Goal: Task Accomplishment & Management: Manage account settings

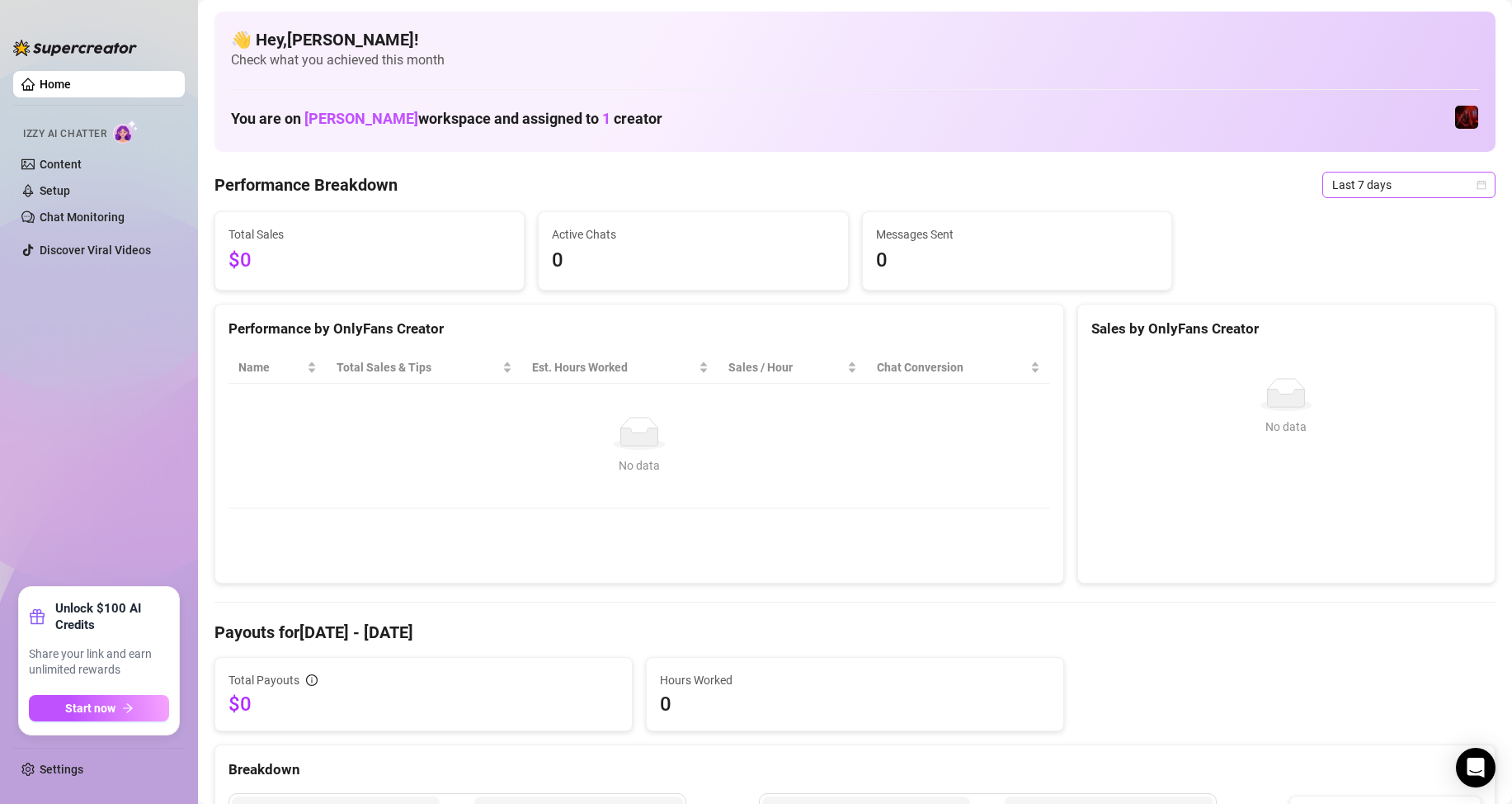
click at [1365, 180] on span "Last 7 days" at bounding box center [1409, 185] width 153 height 25
click at [1208, 195] on div "Performance Breakdown Last 7 days" at bounding box center [855, 185] width 1281 height 26
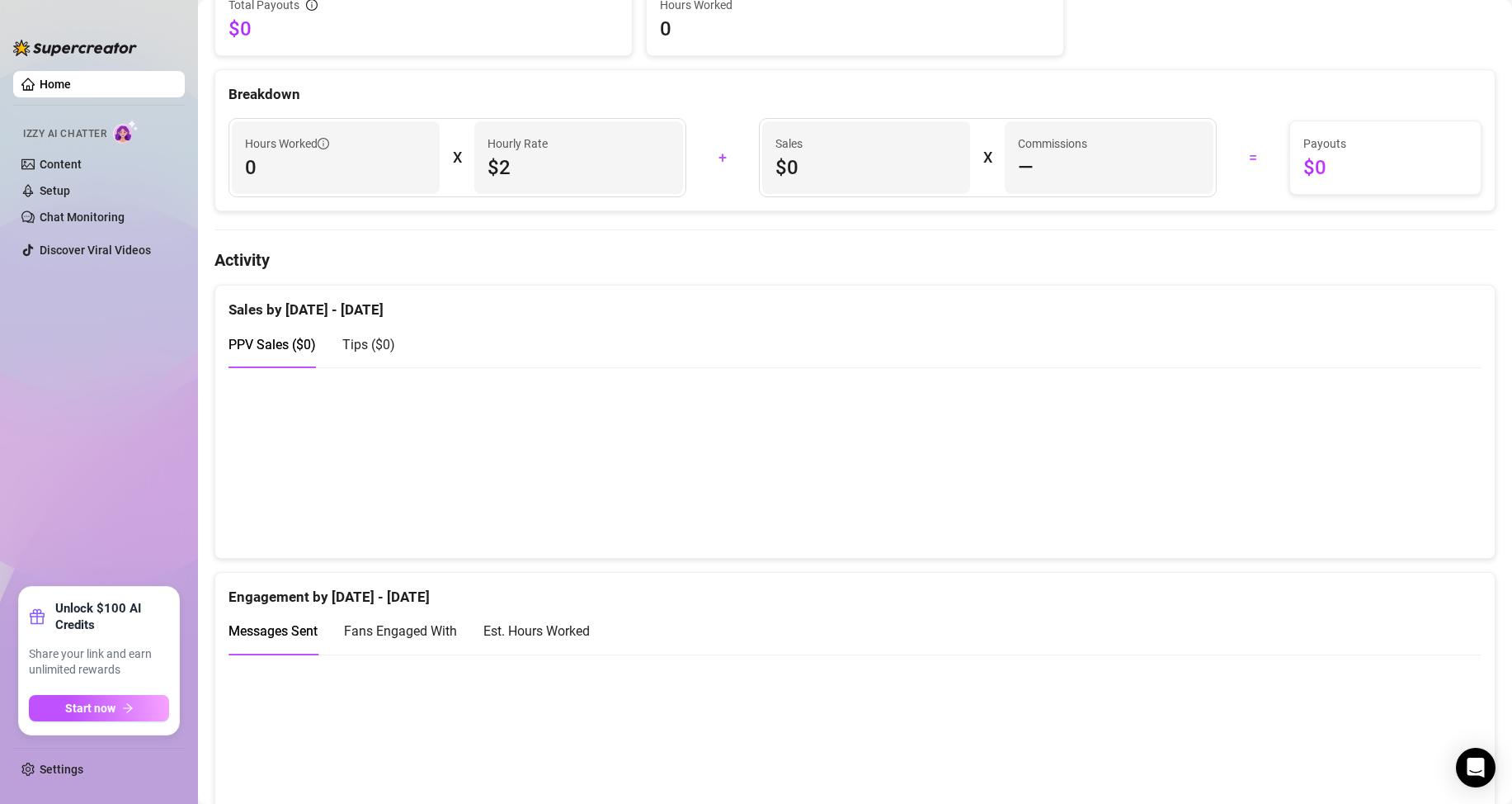
drag, startPoint x: 626, startPoint y: 211, endPoint x: 578, endPoint y: 381, distance: 176.6
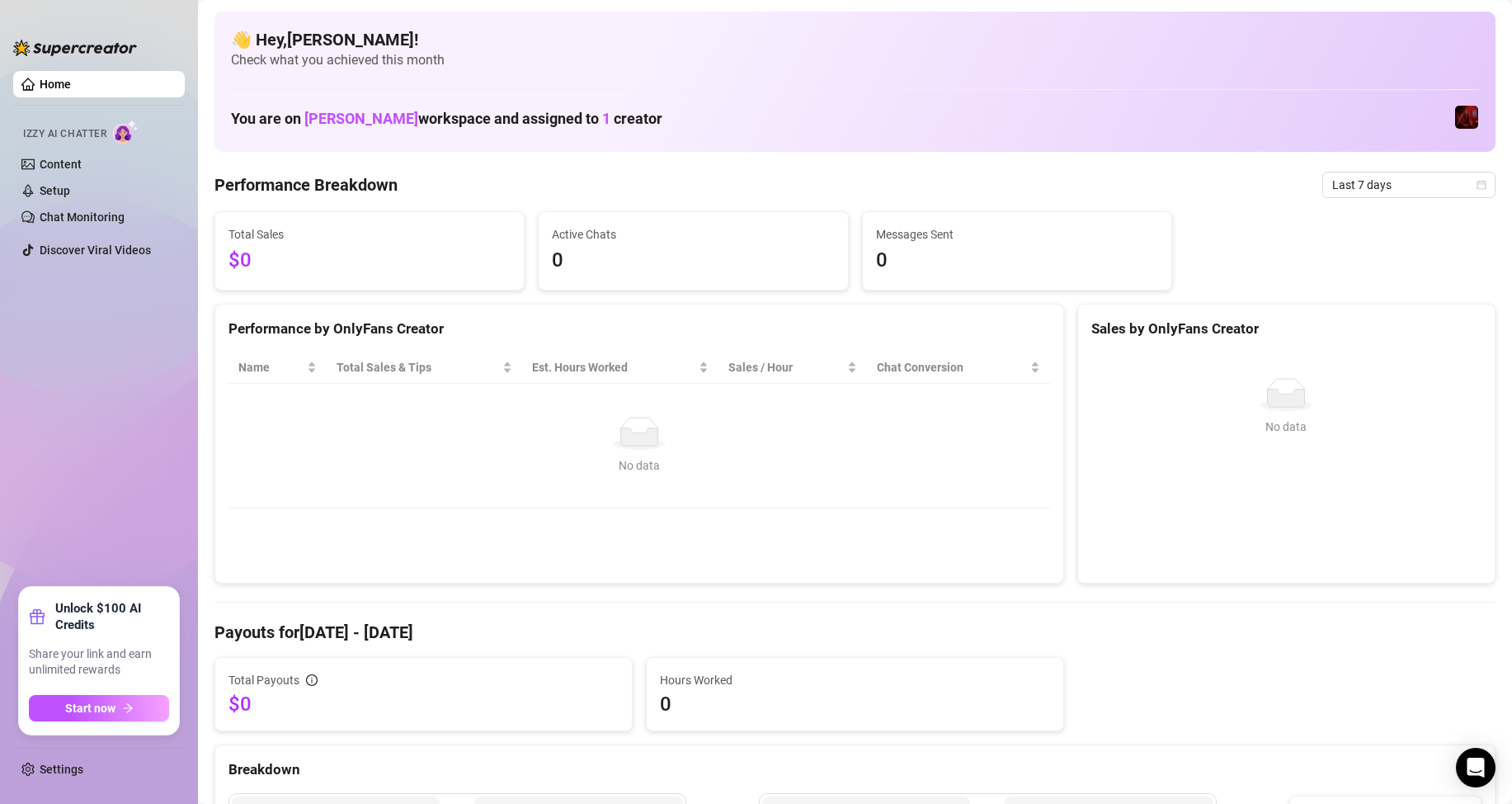
drag, startPoint x: 689, startPoint y: 349, endPoint x: 756, endPoint y: 100, distance: 257.9
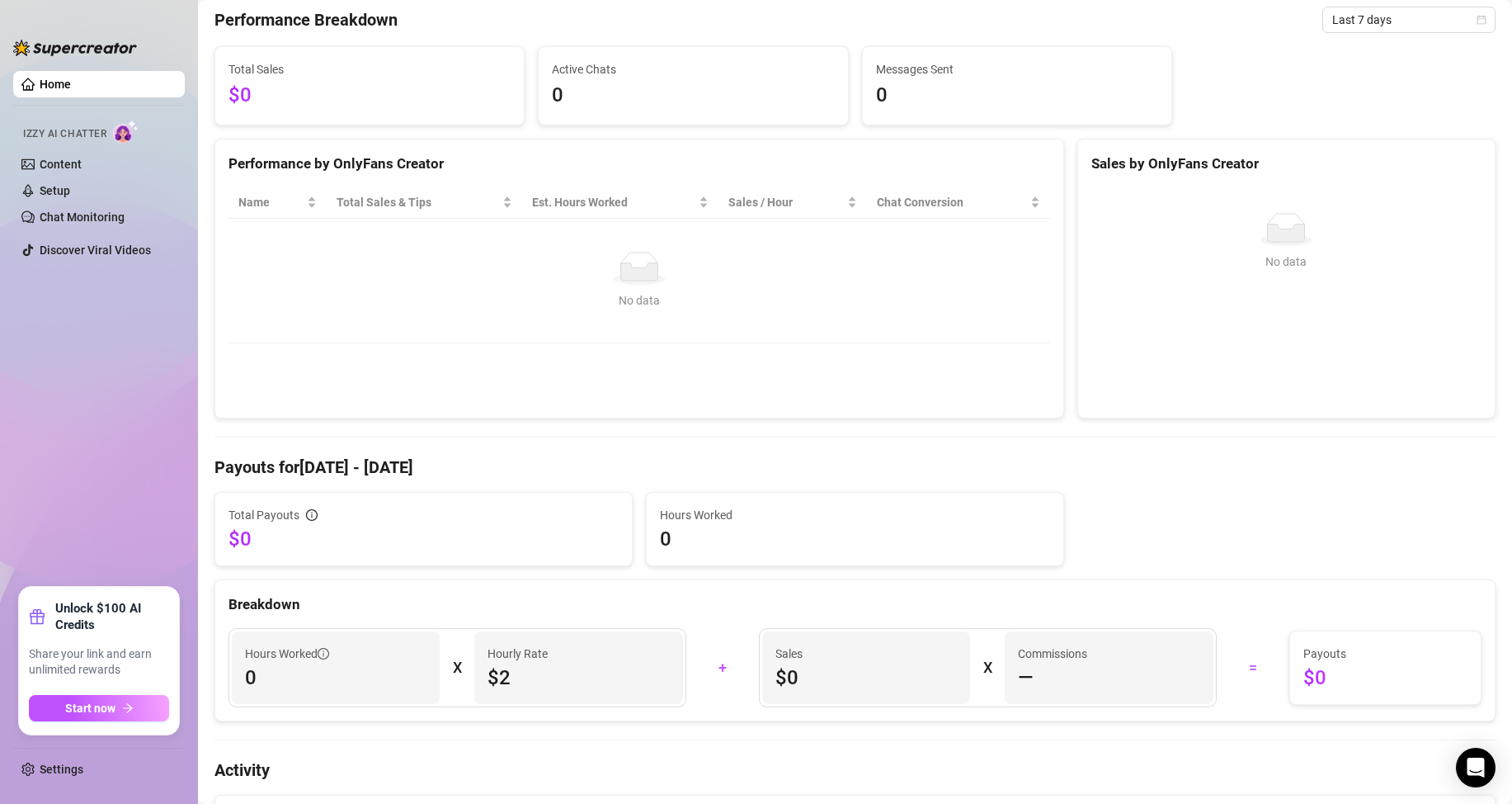
scroll to position [128, 0]
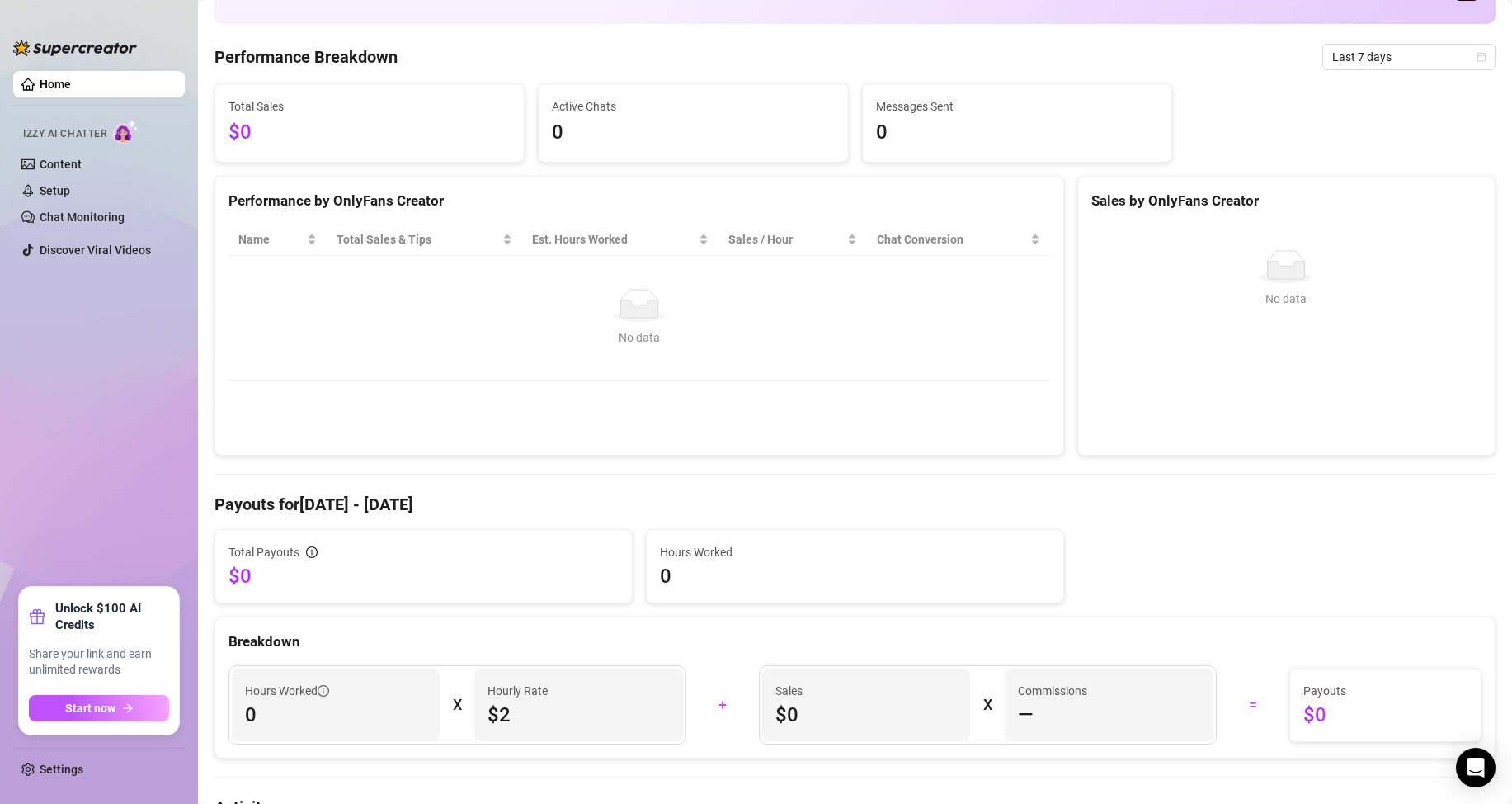
drag, startPoint x: 1138, startPoint y: 184, endPoint x: 1182, endPoint y: 94, distance: 100.2
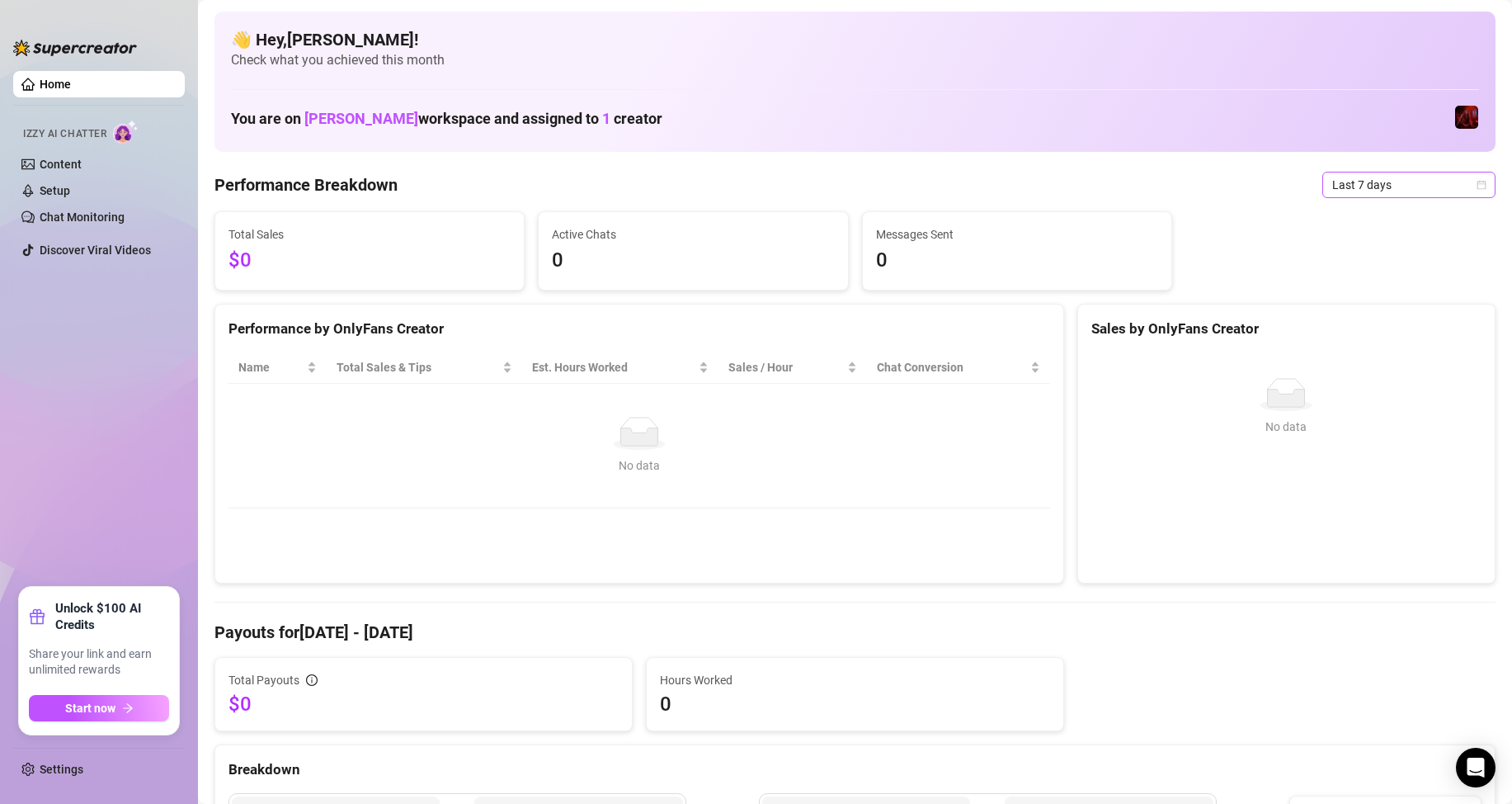
click at [1404, 185] on span "Last 7 days" at bounding box center [1409, 185] width 153 height 25
click at [1356, 223] on div "Last 24 hours" at bounding box center [1394, 218] width 146 height 18
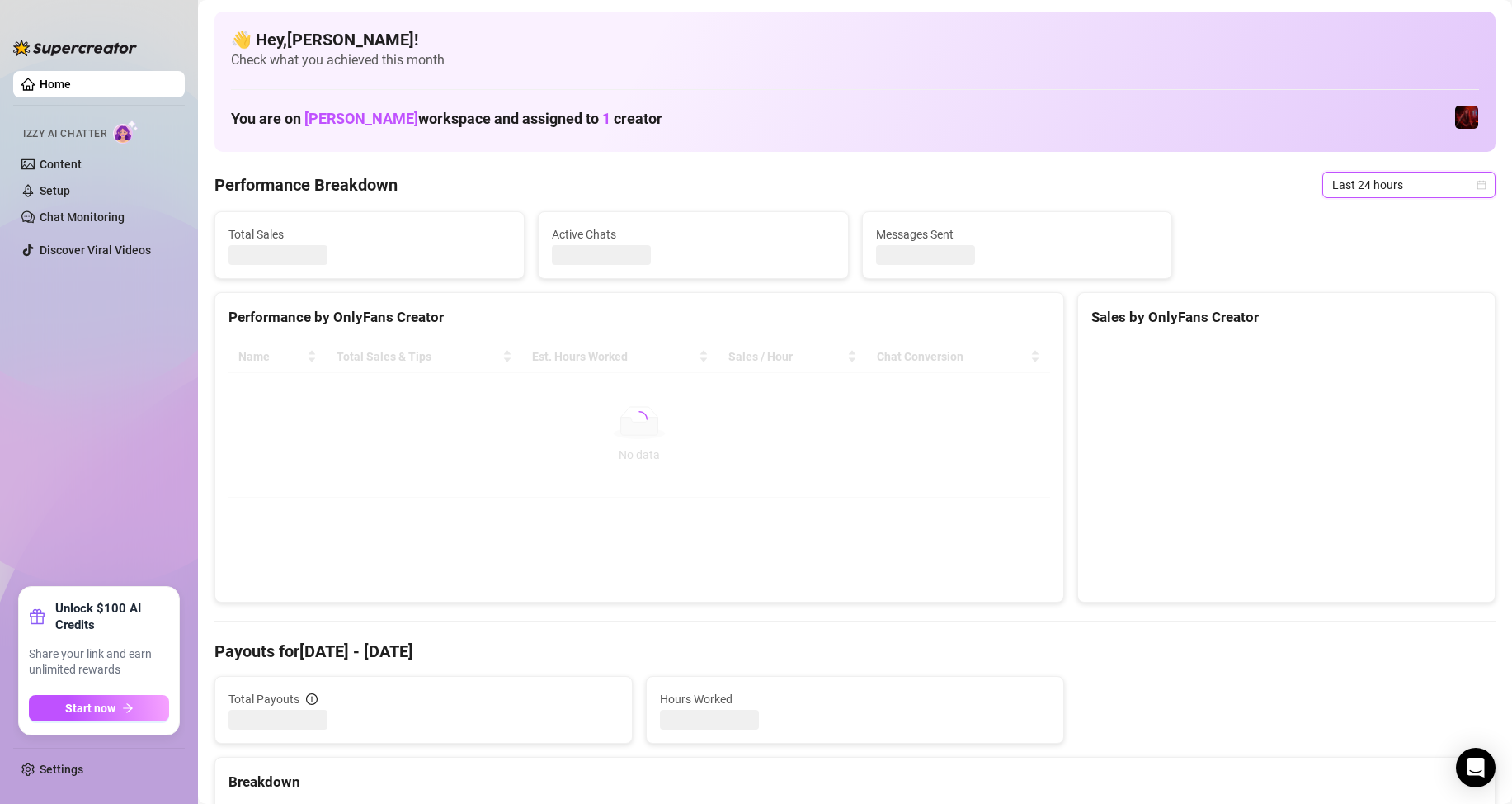
click at [1394, 187] on span "Last 24 hours" at bounding box center [1409, 185] width 153 height 25
click at [1383, 253] on div "Last 7 days" at bounding box center [1394, 244] width 166 height 26
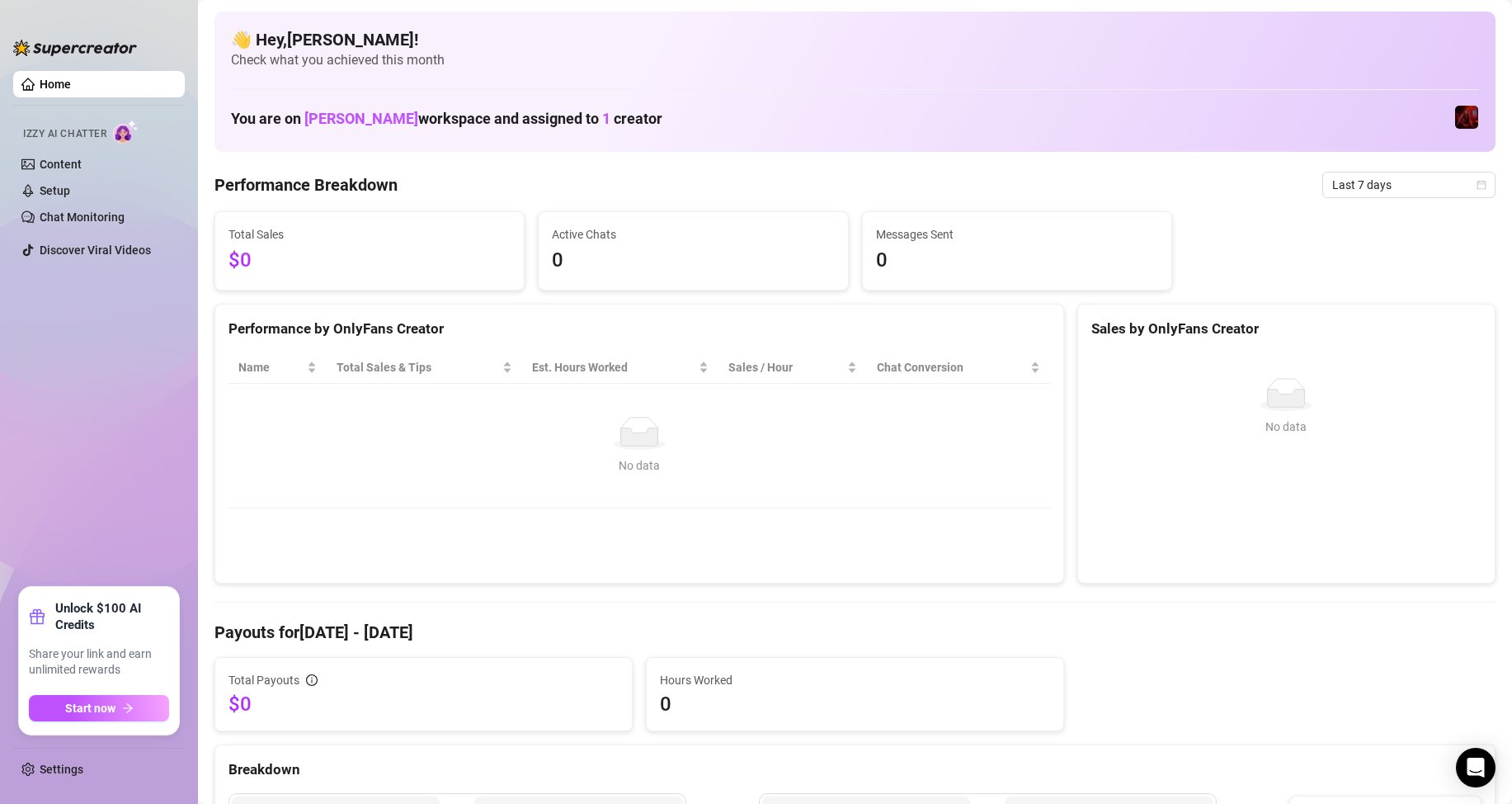
click at [59, 165] on link "Content" at bounding box center [60, 164] width 42 height 13
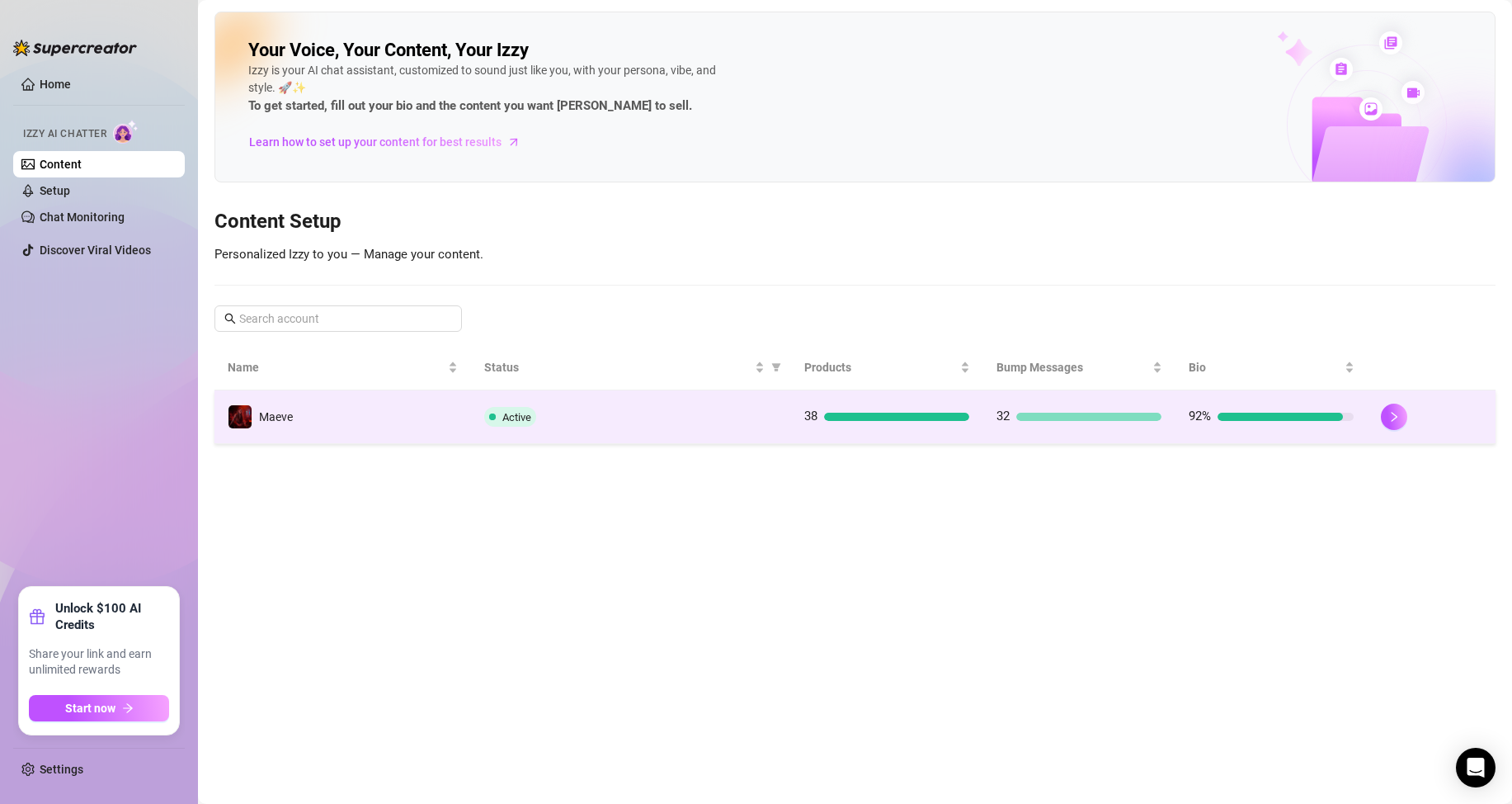
click at [350, 402] on td "Maeve" at bounding box center [343, 416] width 257 height 54
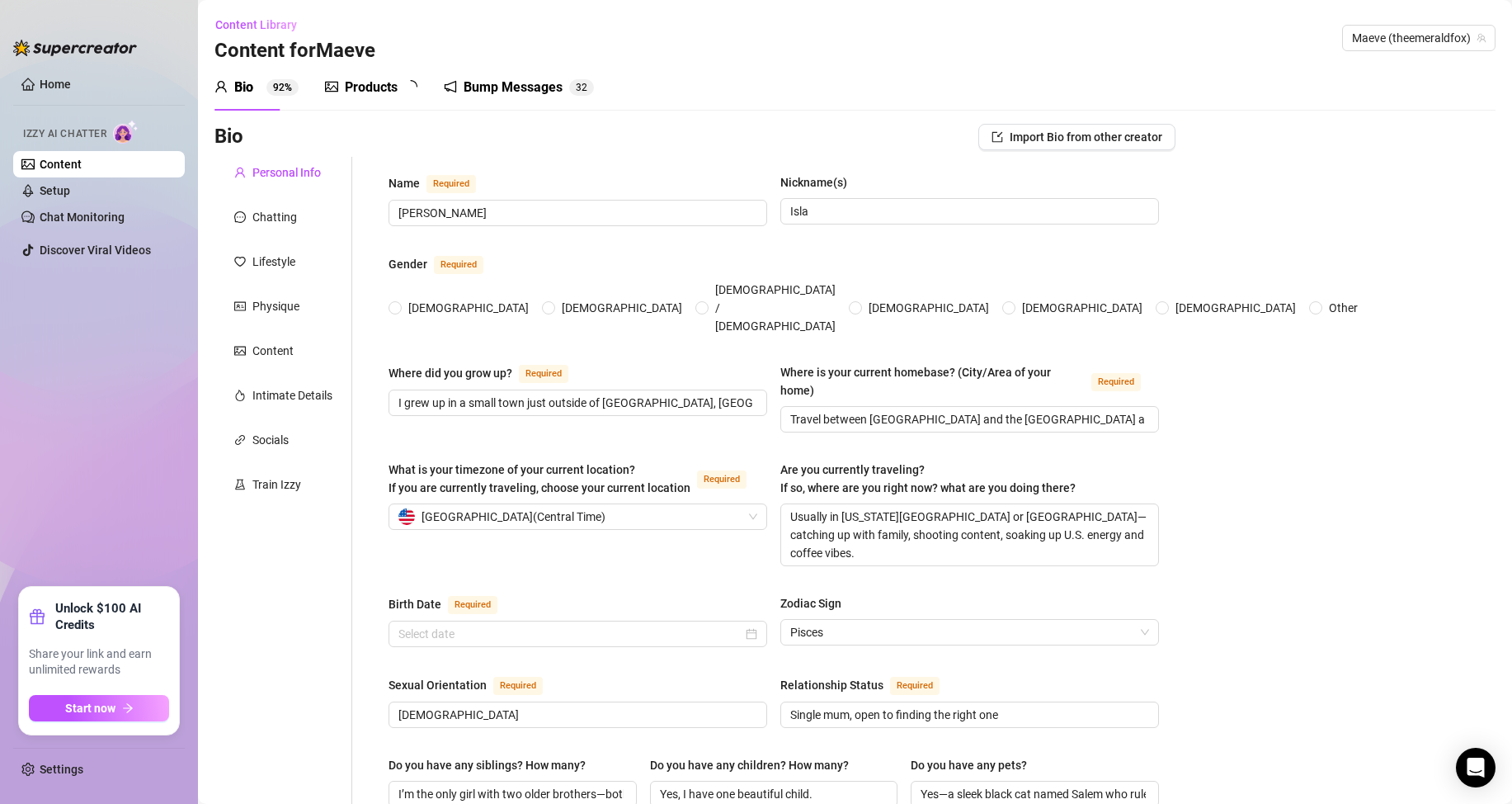
radio input "true"
type input "[DATE]"
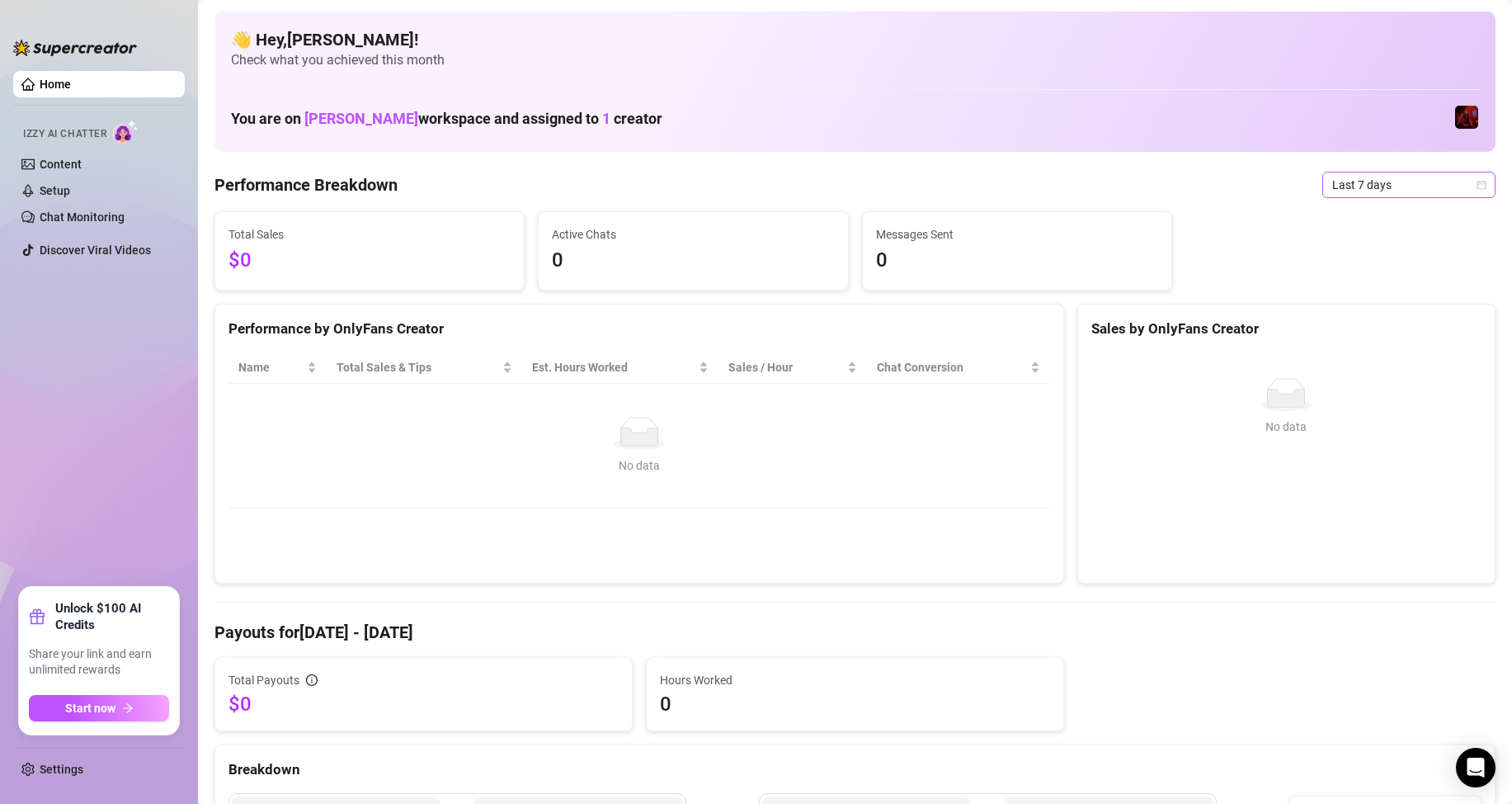
click at [1391, 180] on span "Last 7 days" at bounding box center [1409, 185] width 153 height 25
click at [1351, 281] on div "Last 30 days" at bounding box center [1394, 271] width 166 height 26
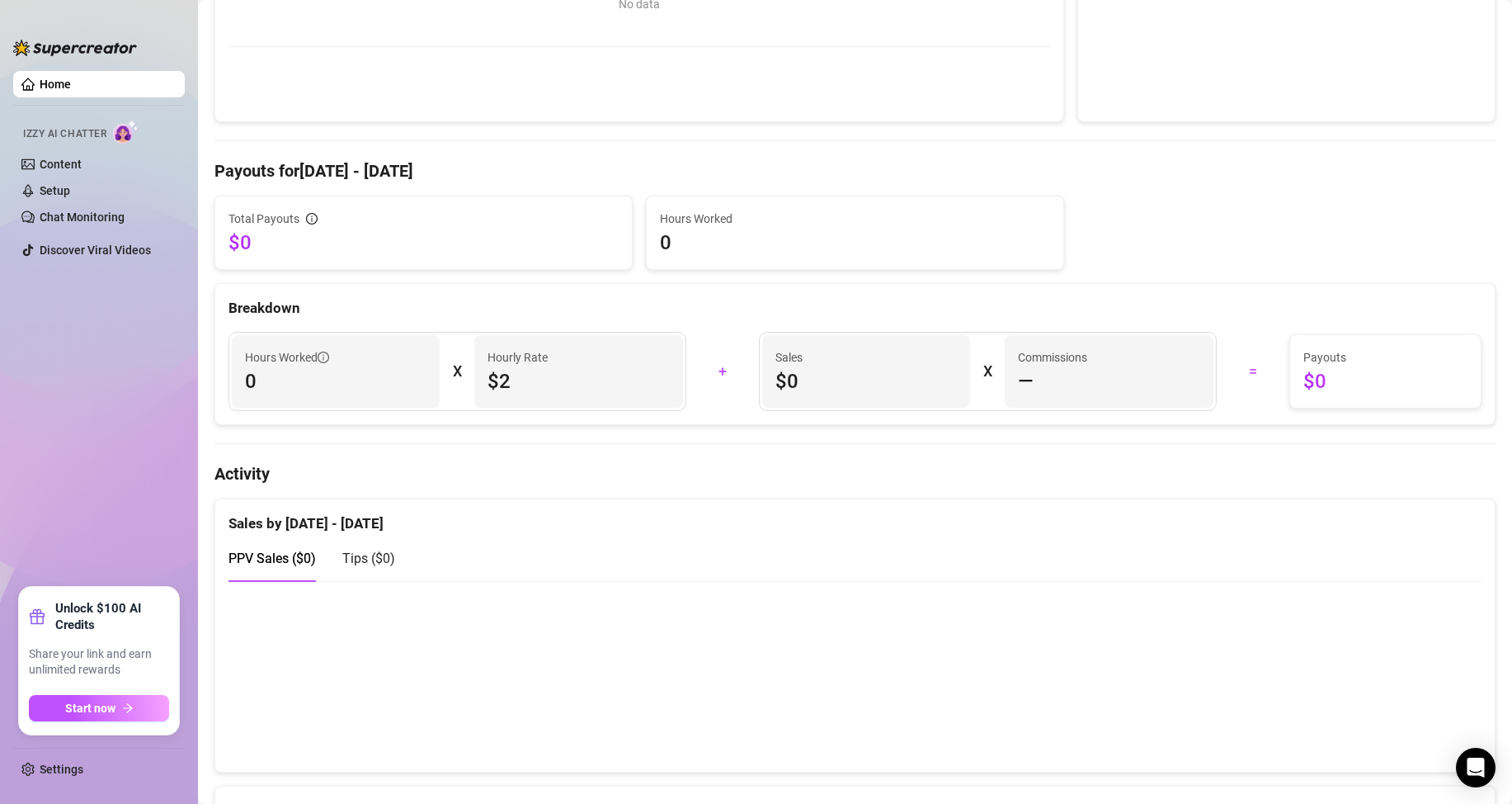
drag, startPoint x: 1196, startPoint y: 210, endPoint x: 1195, endPoint y: 324, distance: 114.0
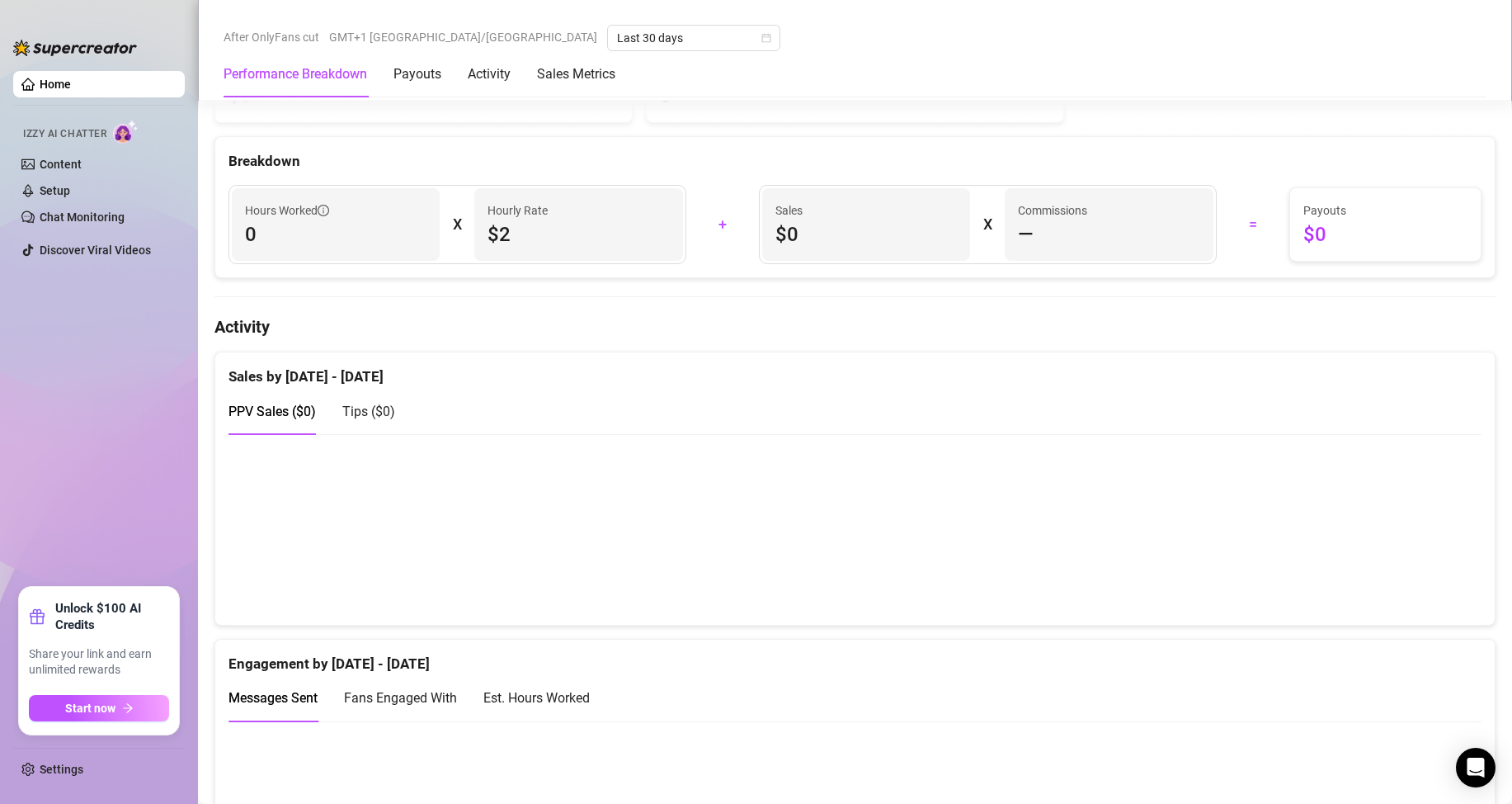
drag, startPoint x: 1195, startPoint y: 322, endPoint x: 1172, endPoint y: 446, distance: 126.1
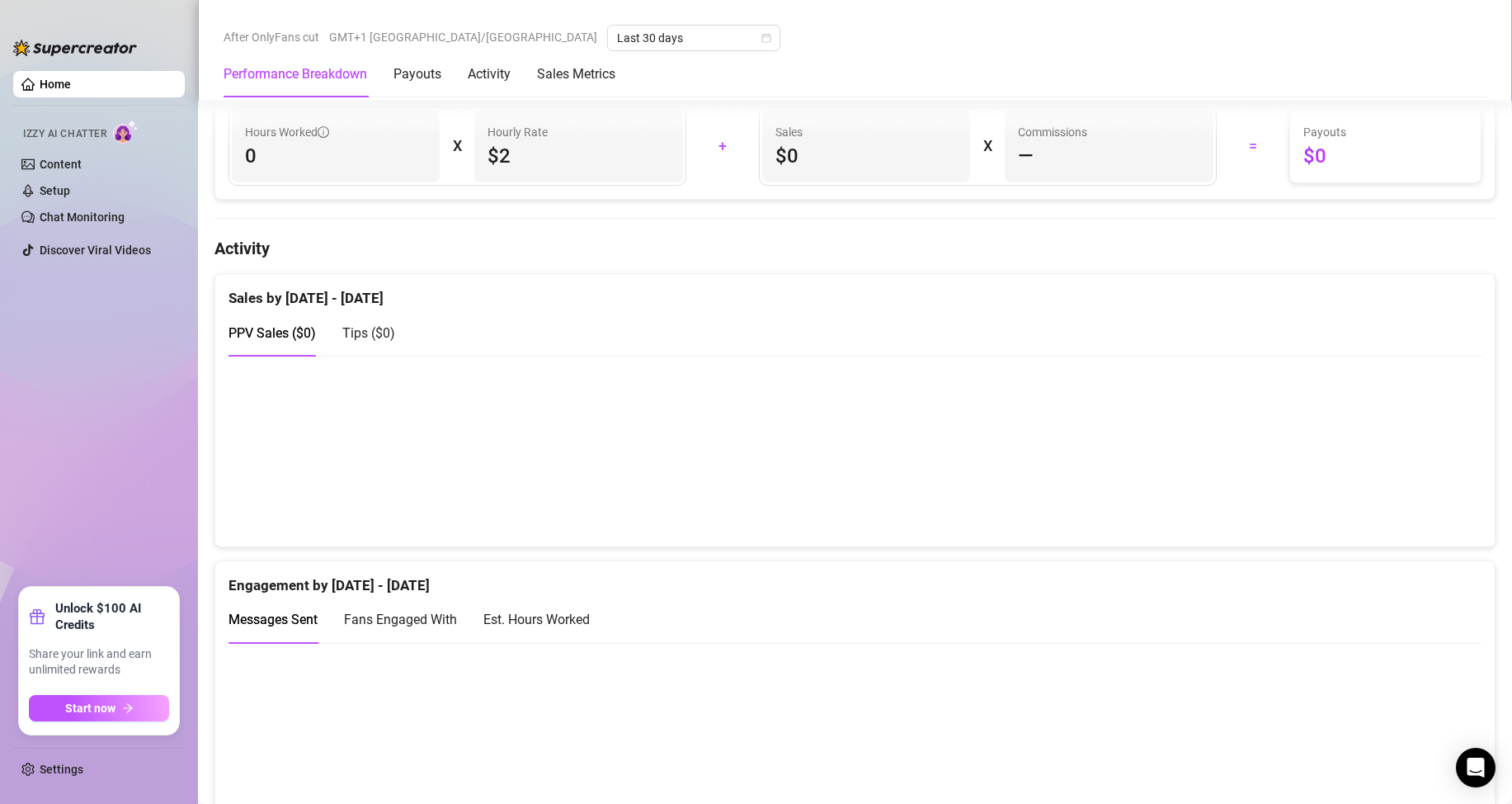
scroll to position [215, 0]
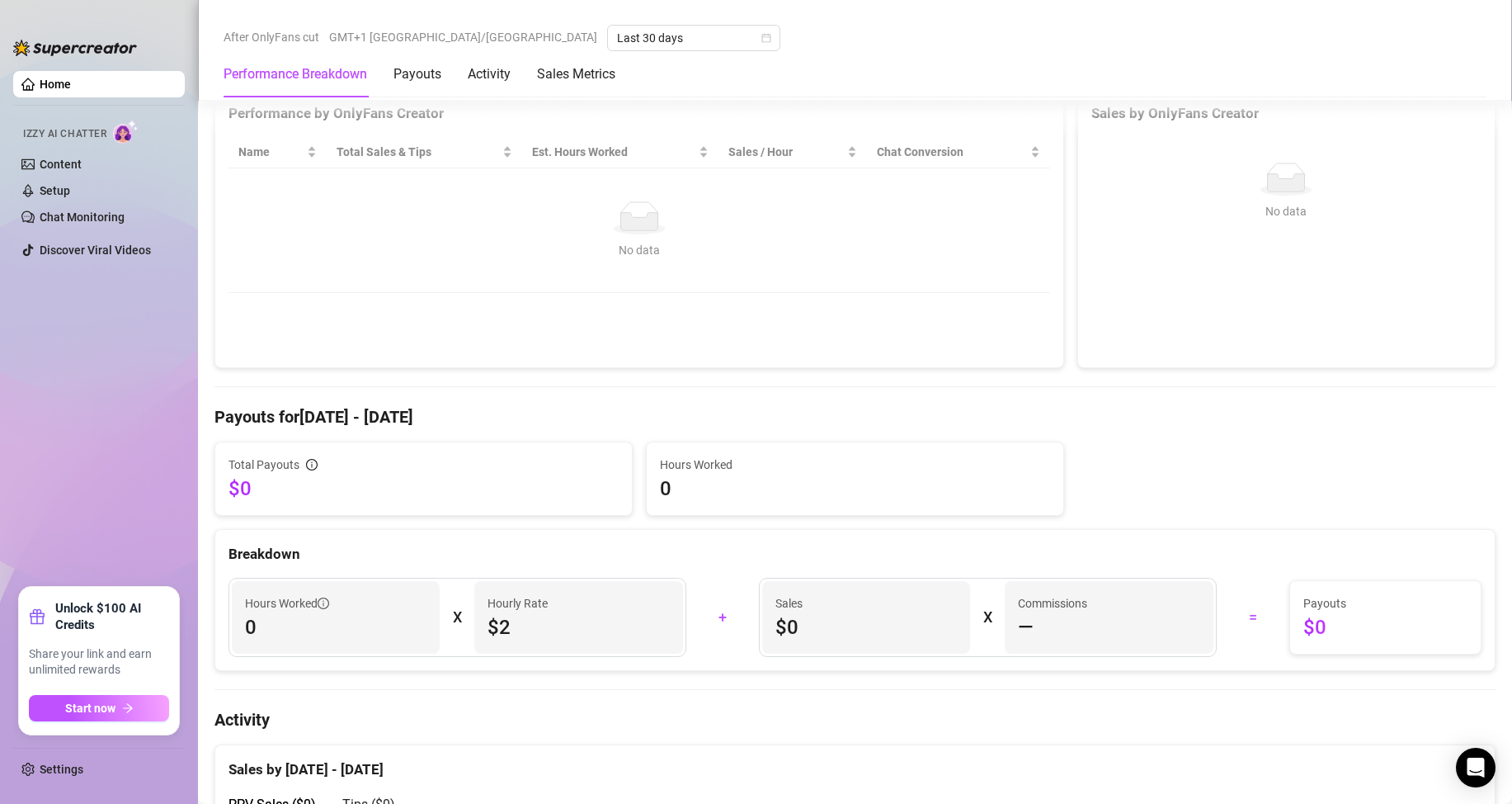
drag, startPoint x: 1175, startPoint y: 385, endPoint x: 1179, endPoint y: 166, distance: 219.0
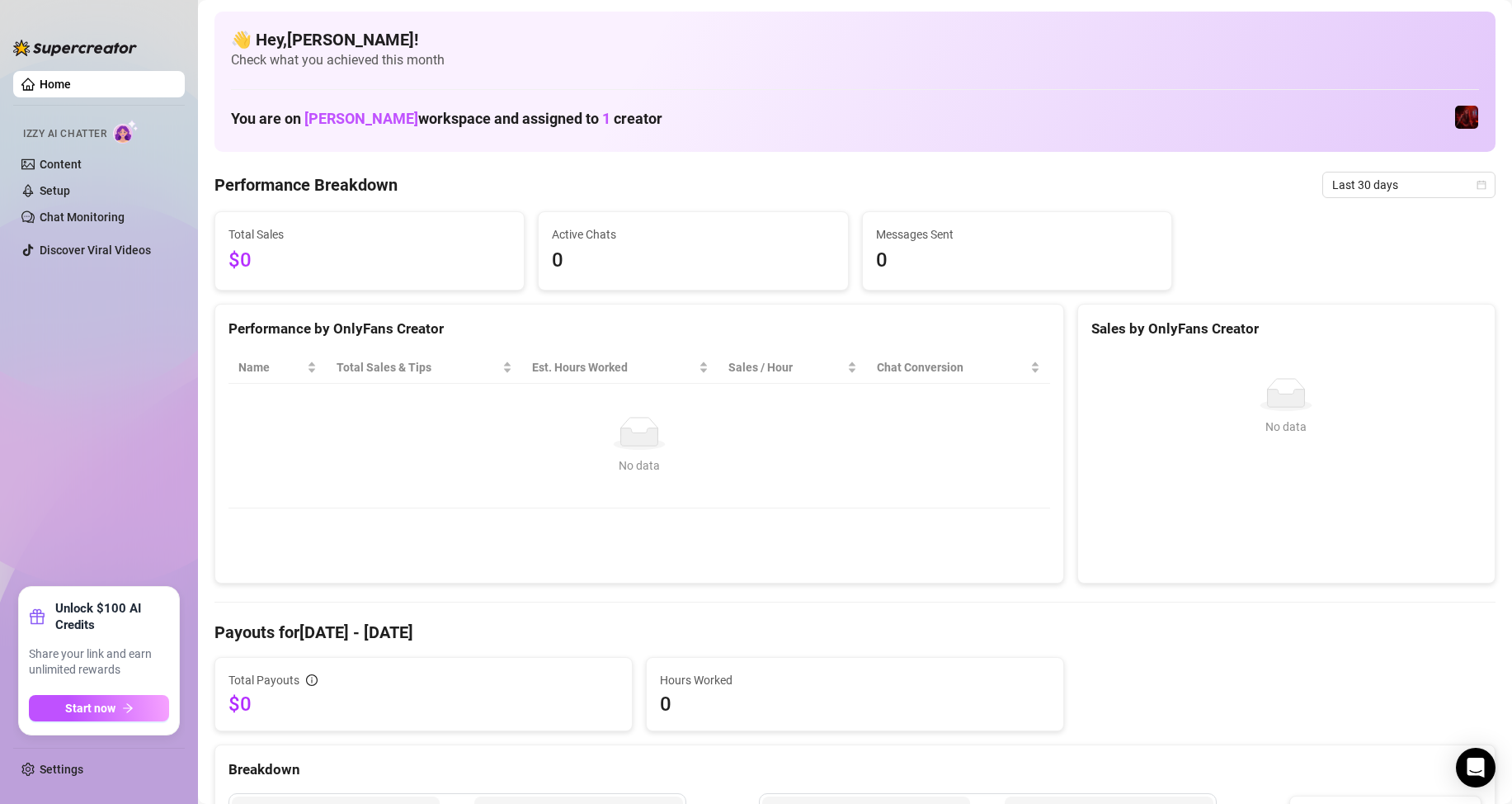
click at [979, 136] on div "👋 Hey, [PERSON_NAME] m ! Check what you achieved this month You are on [PERSON_…" at bounding box center [855, 81] width 1281 height 140
click at [1097, 59] on span "Check what you achieved this month" at bounding box center [855, 60] width 1248 height 18
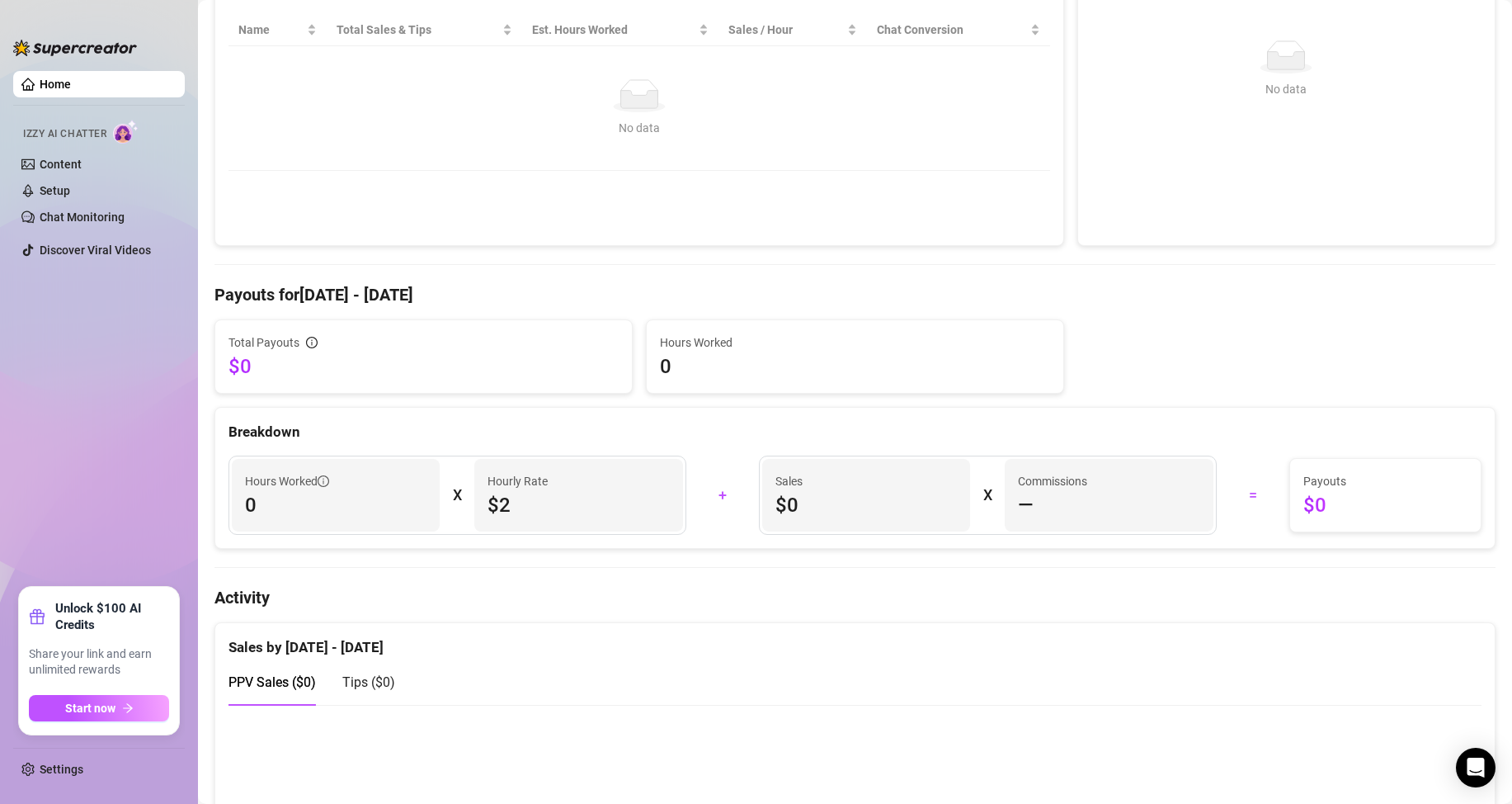
drag, startPoint x: 1198, startPoint y: 247, endPoint x: 1189, endPoint y: 429, distance: 182.2
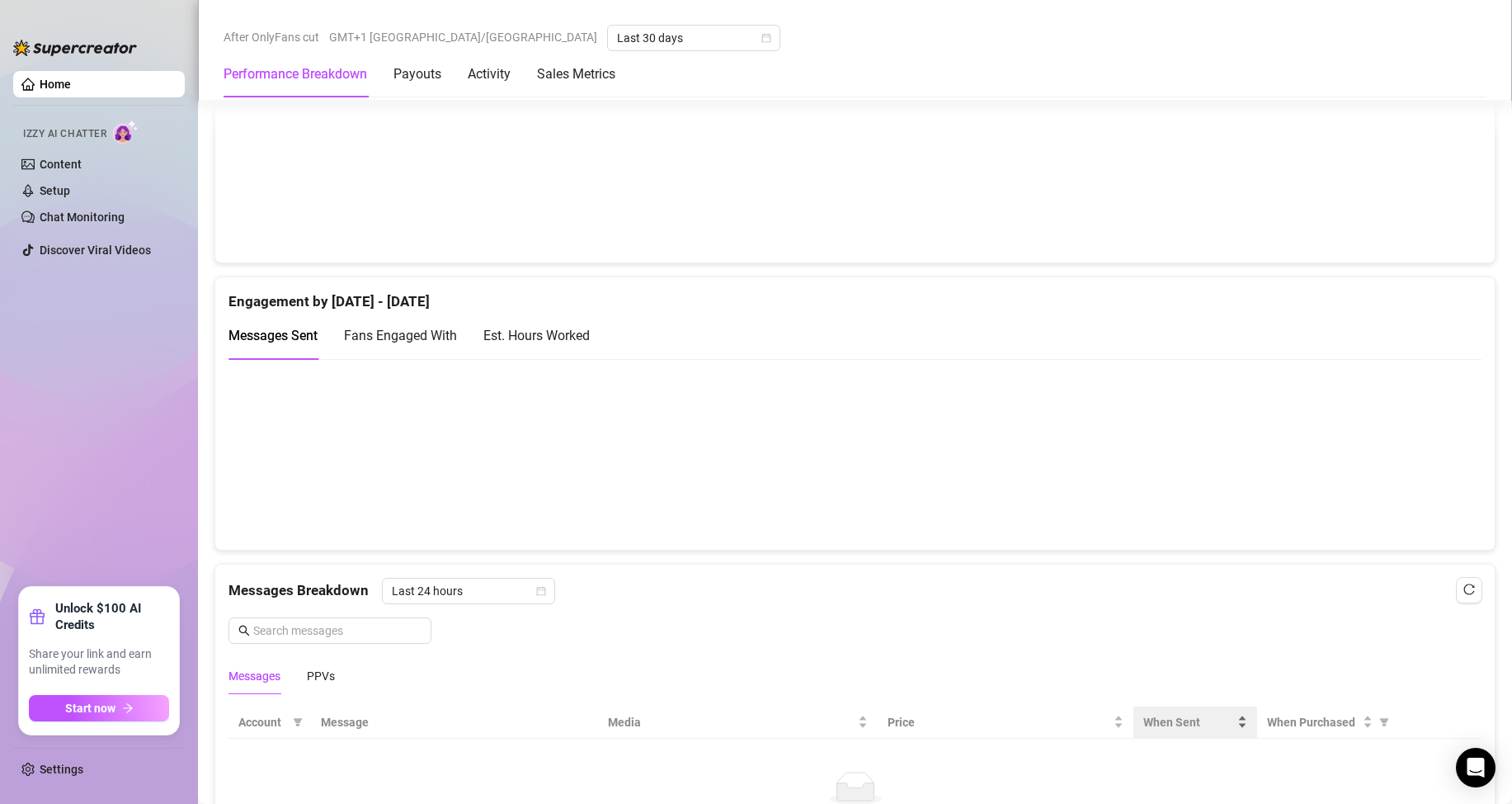
drag, startPoint x: 1198, startPoint y: 420, endPoint x: 1146, endPoint y: 574, distance: 162.5
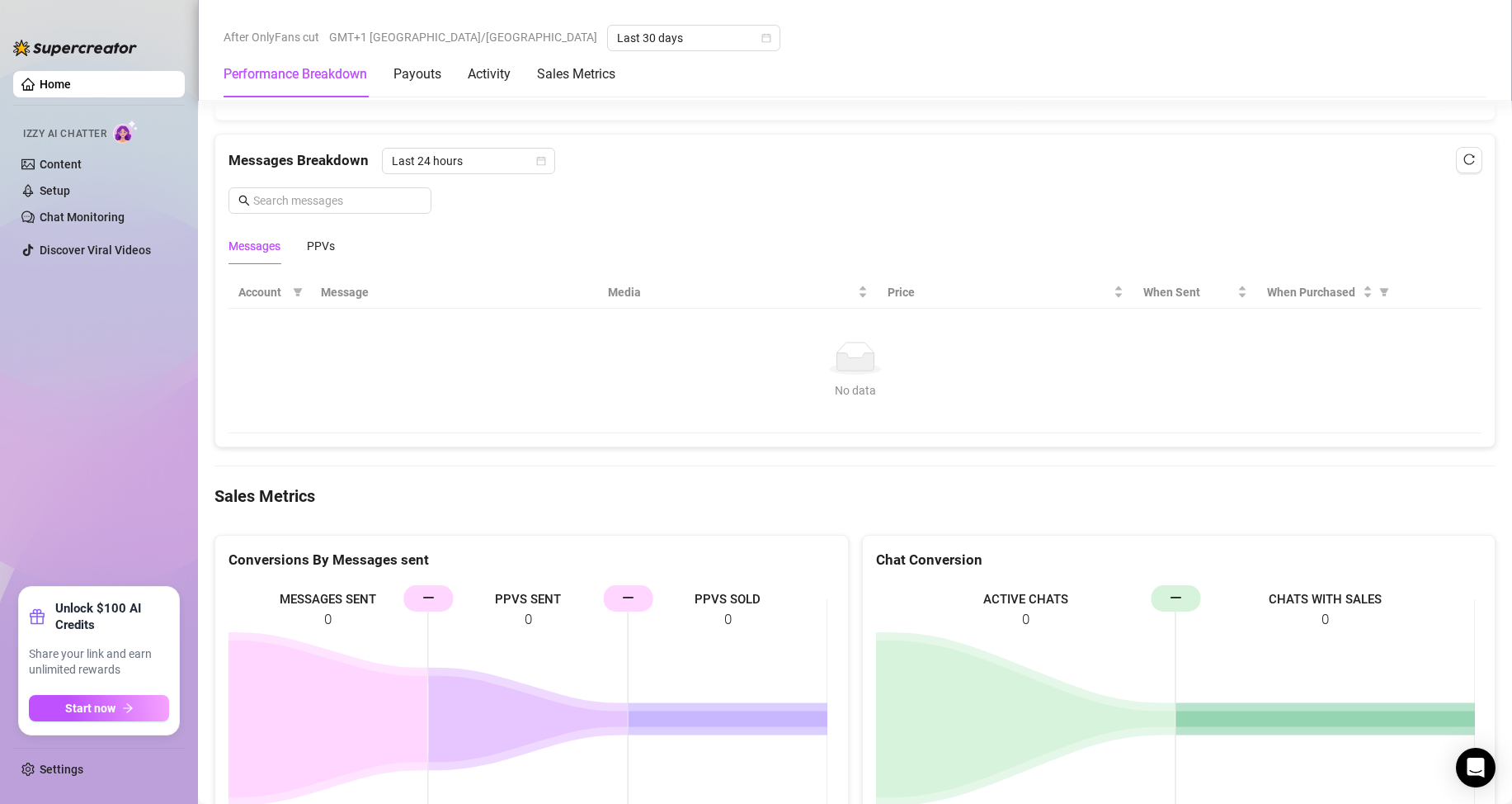
scroll to position [1692, 0]
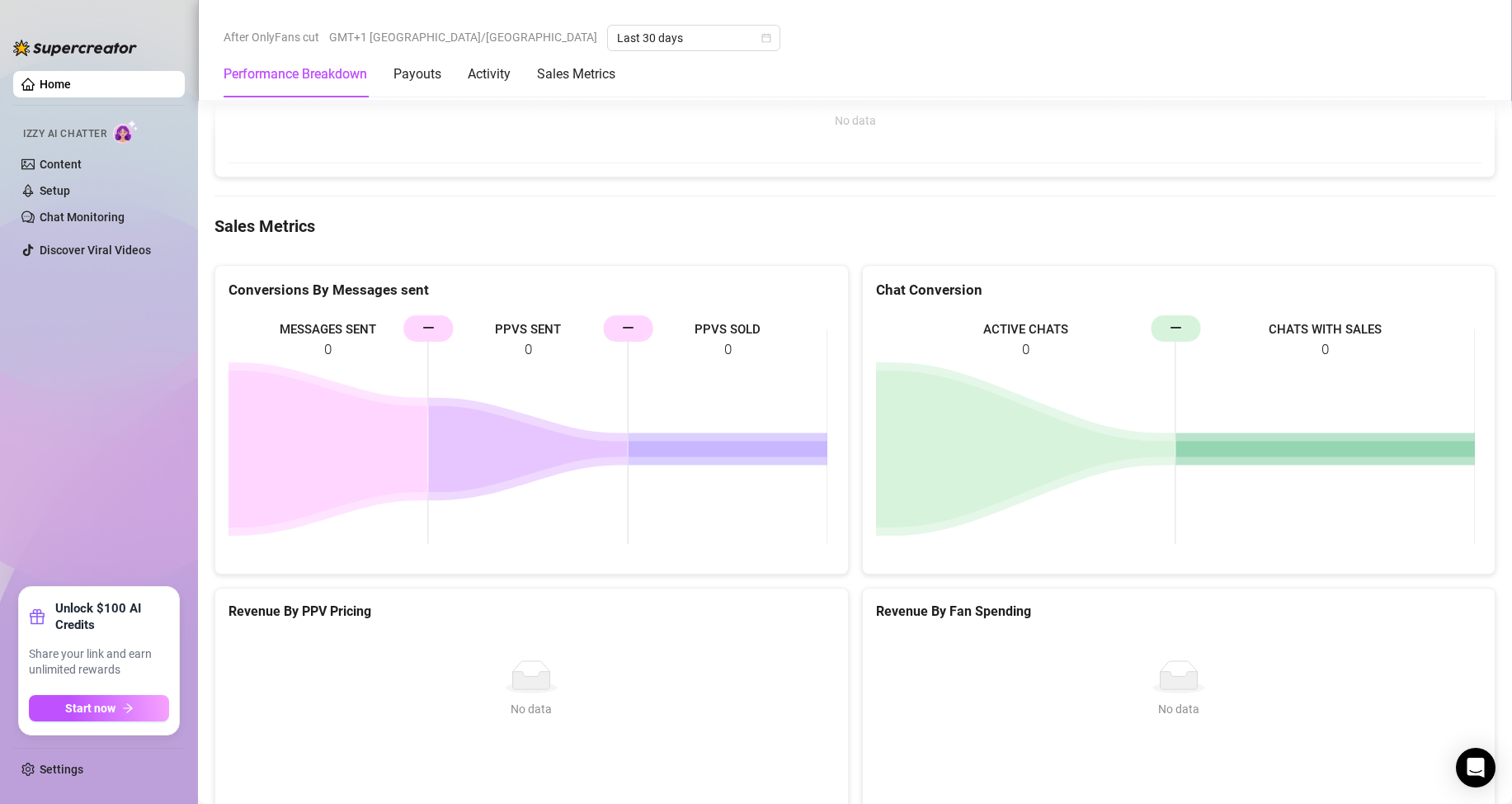
drag, startPoint x: 1157, startPoint y: 402, endPoint x: 1147, endPoint y: 555, distance: 153.3
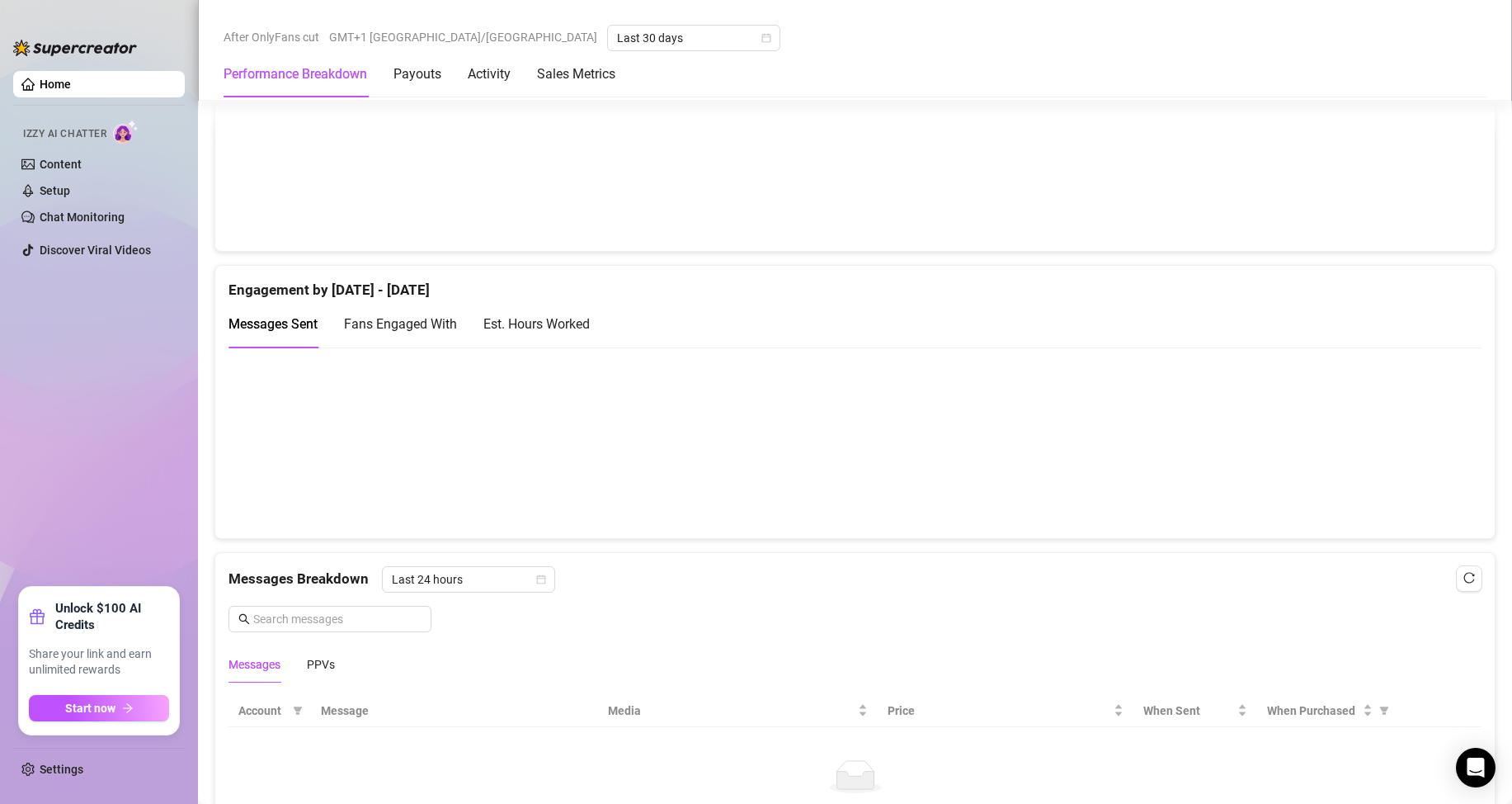
drag, startPoint x: 799, startPoint y: 253, endPoint x: 797, endPoint y: 11, distance: 242.0
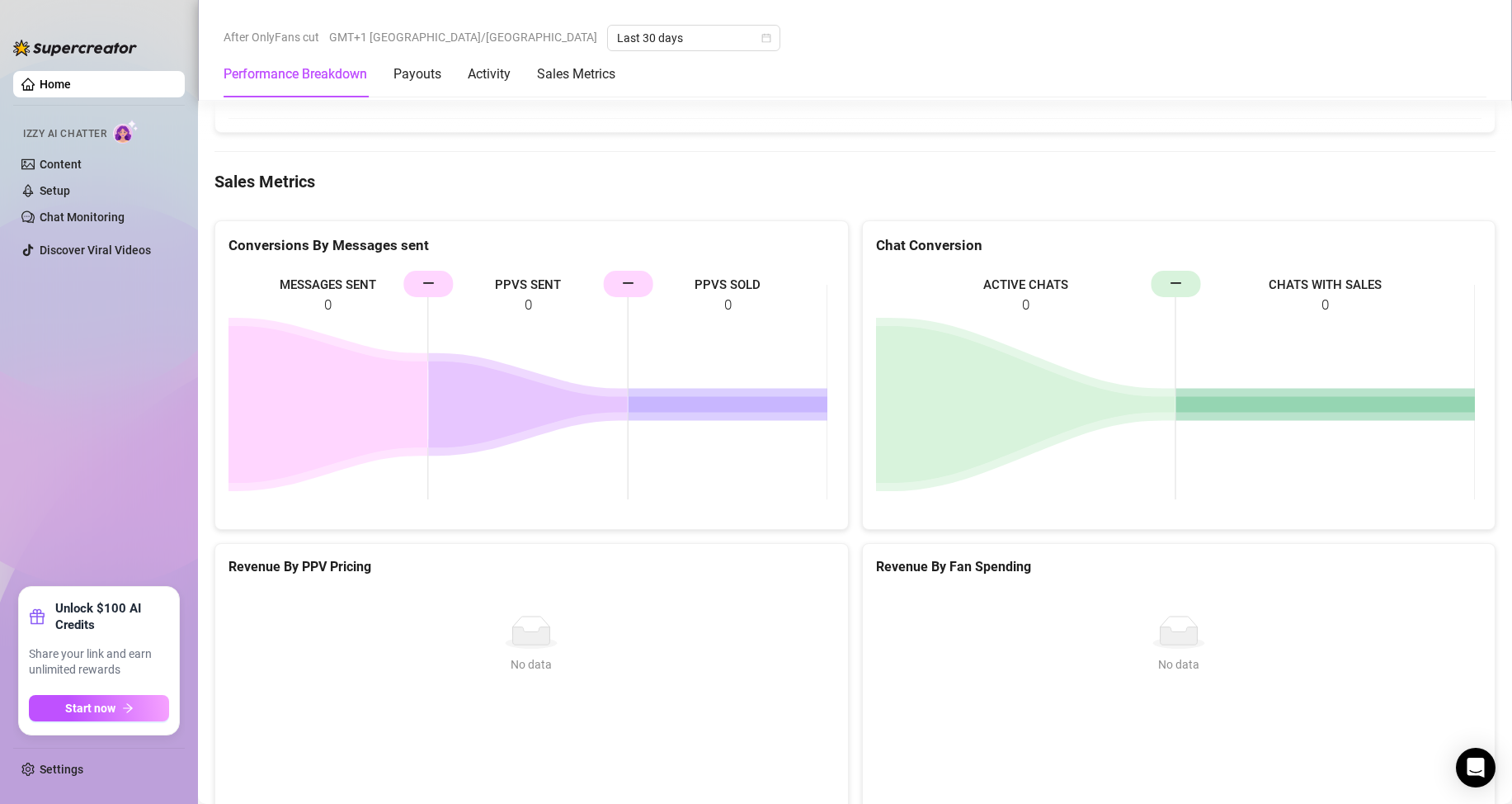
drag, startPoint x: 800, startPoint y: 210, endPoint x: 810, endPoint y: 489, distance: 279.2
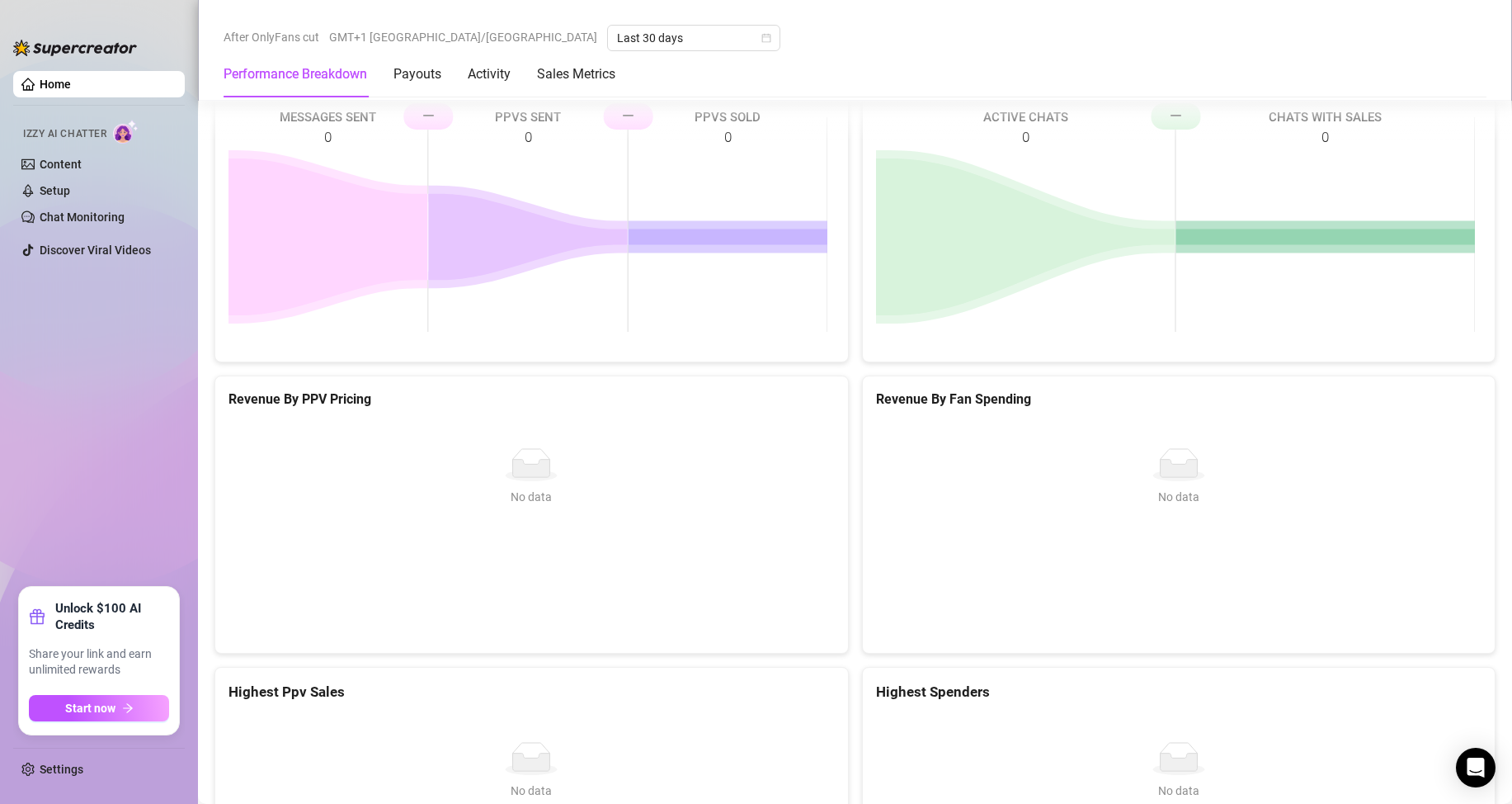
scroll to position [0, 0]
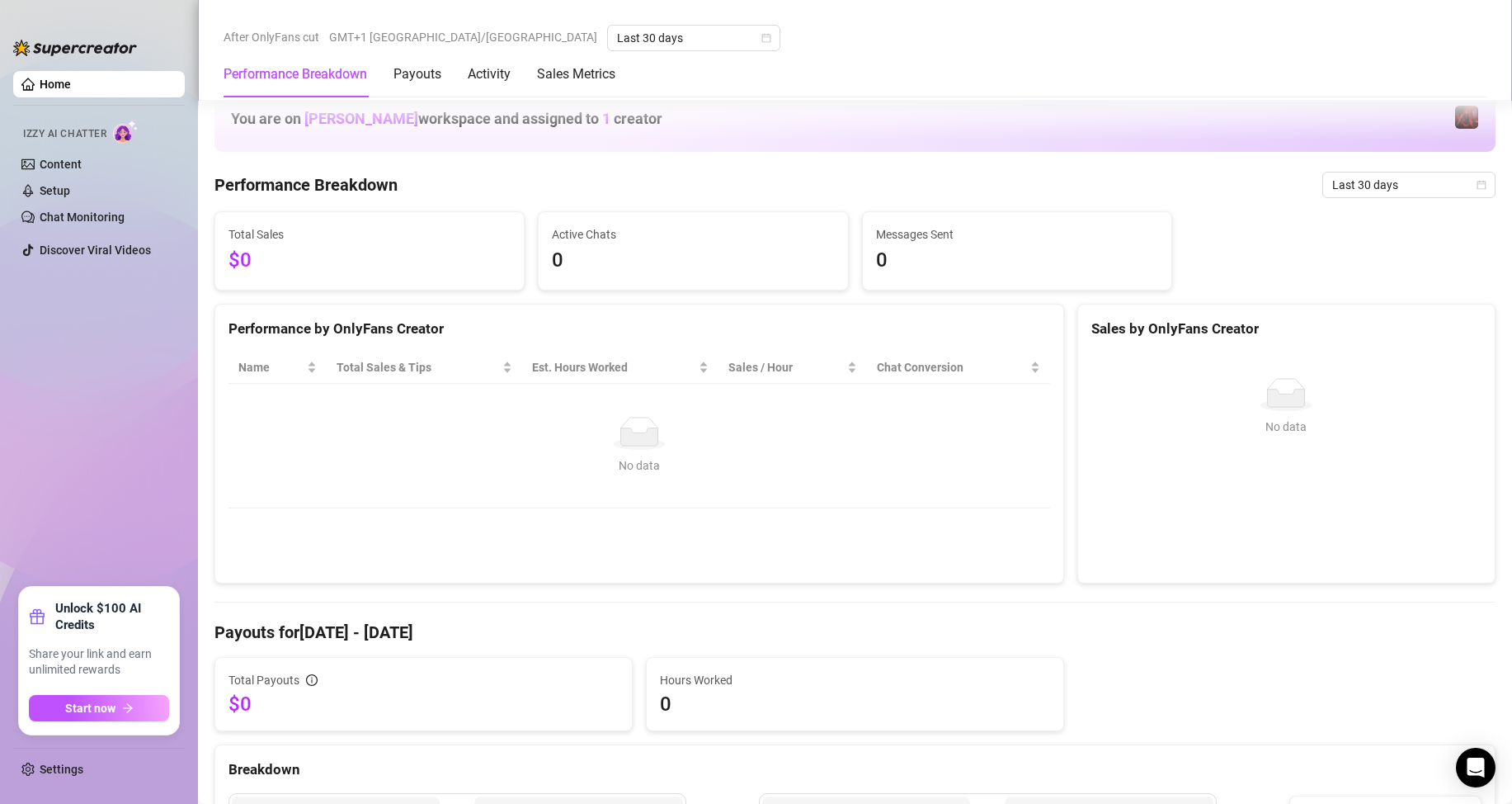
drag, startPoint x: 825, startPoint y: 457, endPoint x: 776, endPoint y: 86, distance: 374.2
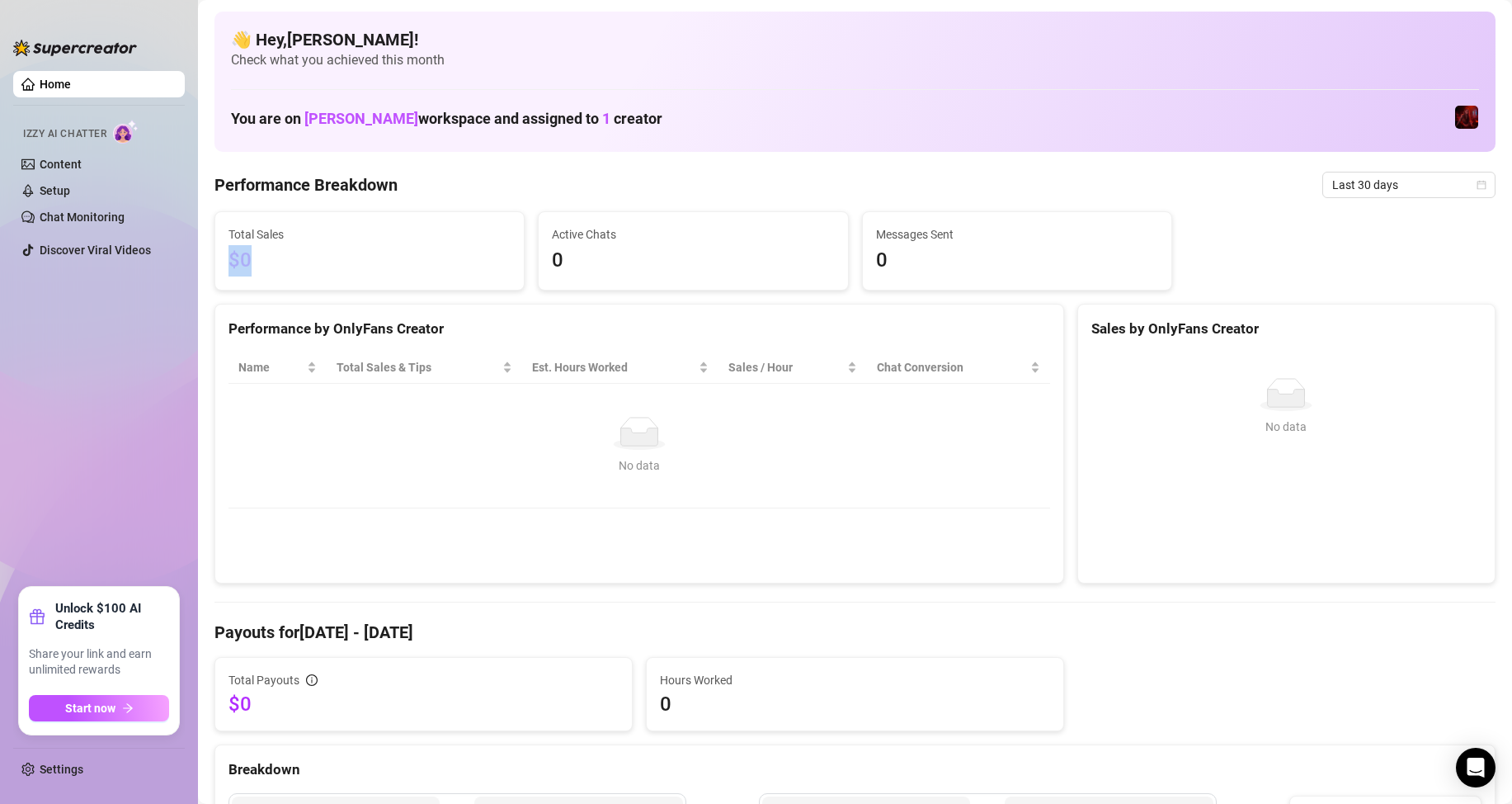
drag, startPoint x: 358, startPoint y: 256, endPoint x: 284, endPoint y: 247, distance: 74.5
click at [208, 248] on div "Total Sales $0" at bounding box center [369, 251] width 324 height 79
click at [345, 253] on span "$0" at bounding box center [369, 261] width 282 height 31
drag, startPoint x: 1061, startPoint y: 102, endPoint x: 1020, endPoint y: 107, distance: 41.3
click at [1061, 102] on div "You are on [PERSON_NAME] workspace and assigned to 1 creator" at bounding box center [855, 118] width 1248 height 36
